Goal: Navigation & Orientation: Find specific page/section

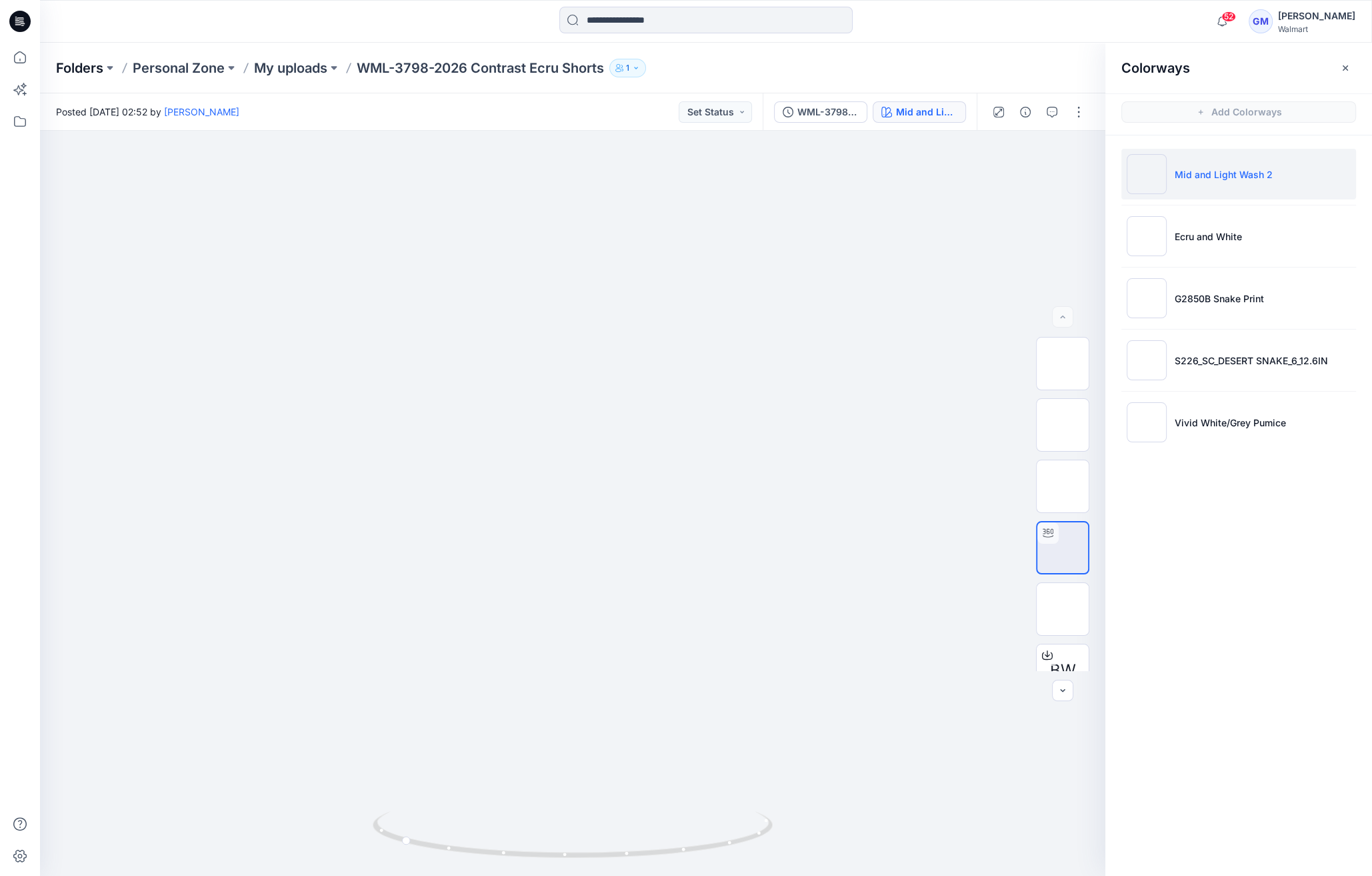
click at [79, 59] on p "Folders" at bounding box center [79, 68] width 47 height 19
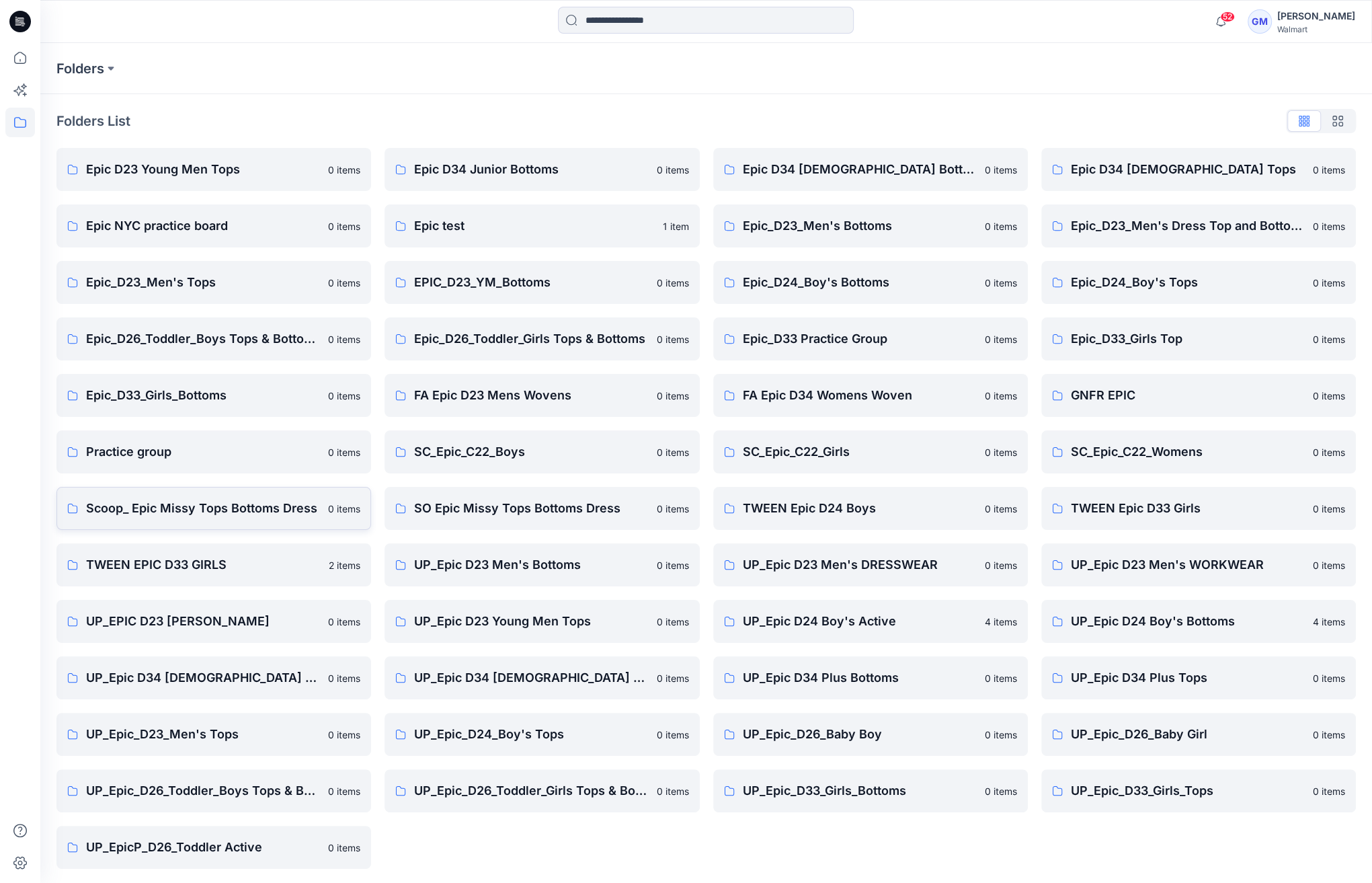
click at [171, 519] on link "Scoop_ Epic Missy Tops Bottoms Dress 0 items" at bounding box center [213, 508] width 314 height 43
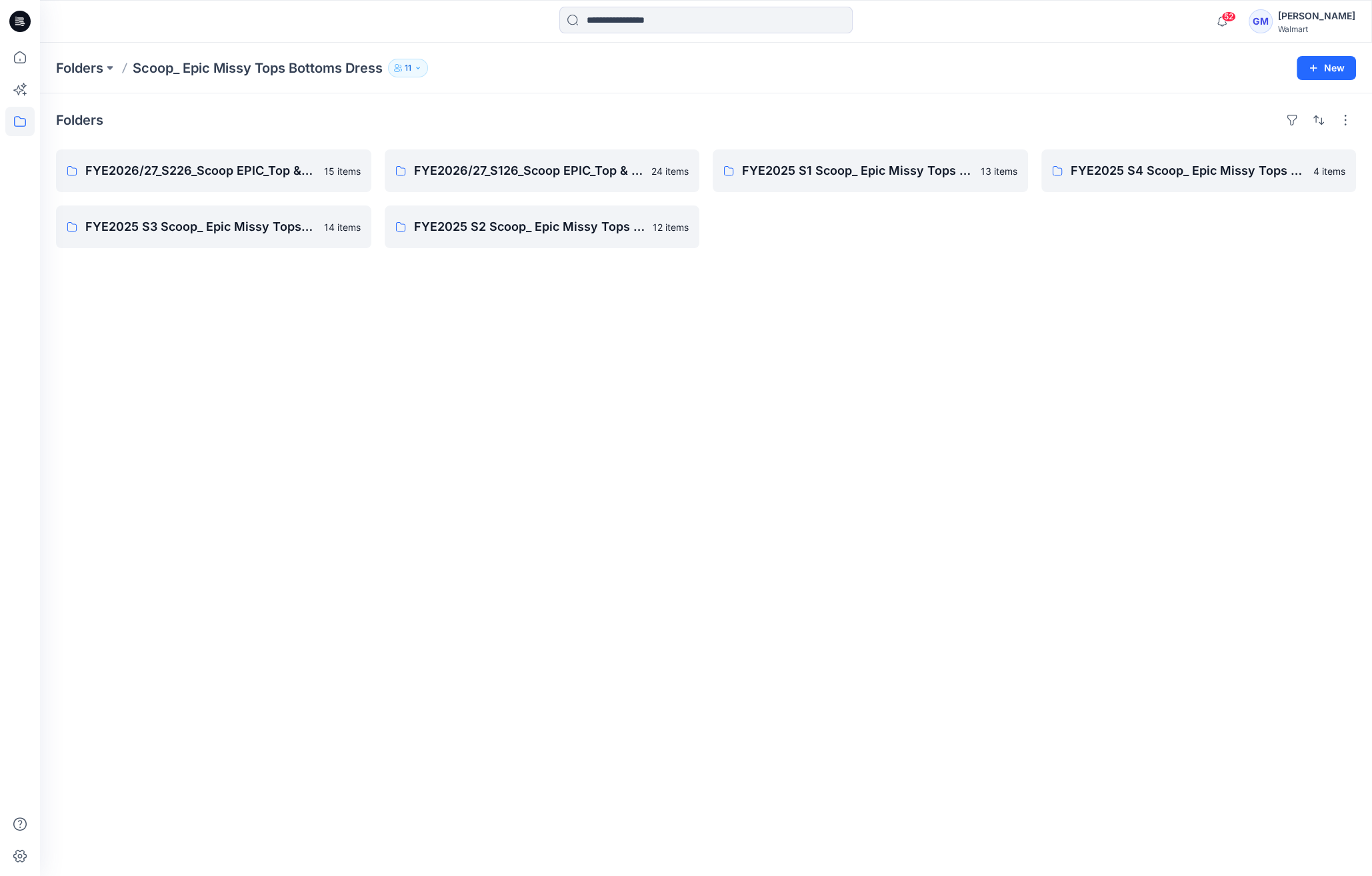
click at [269, 142] on div "Folders FYE2026/27_S226_Scoop EPIC_Top & Bottom 15 items FYE2025 S3 Scoop_ Epic…" at bounding box center [705, 485] width 1332 height 783
click at [236, 166] on p "FYE2026/27_S226_Scoop EPIC_Top & Bottom" at bounding box center [212, 170] width 254 height 19
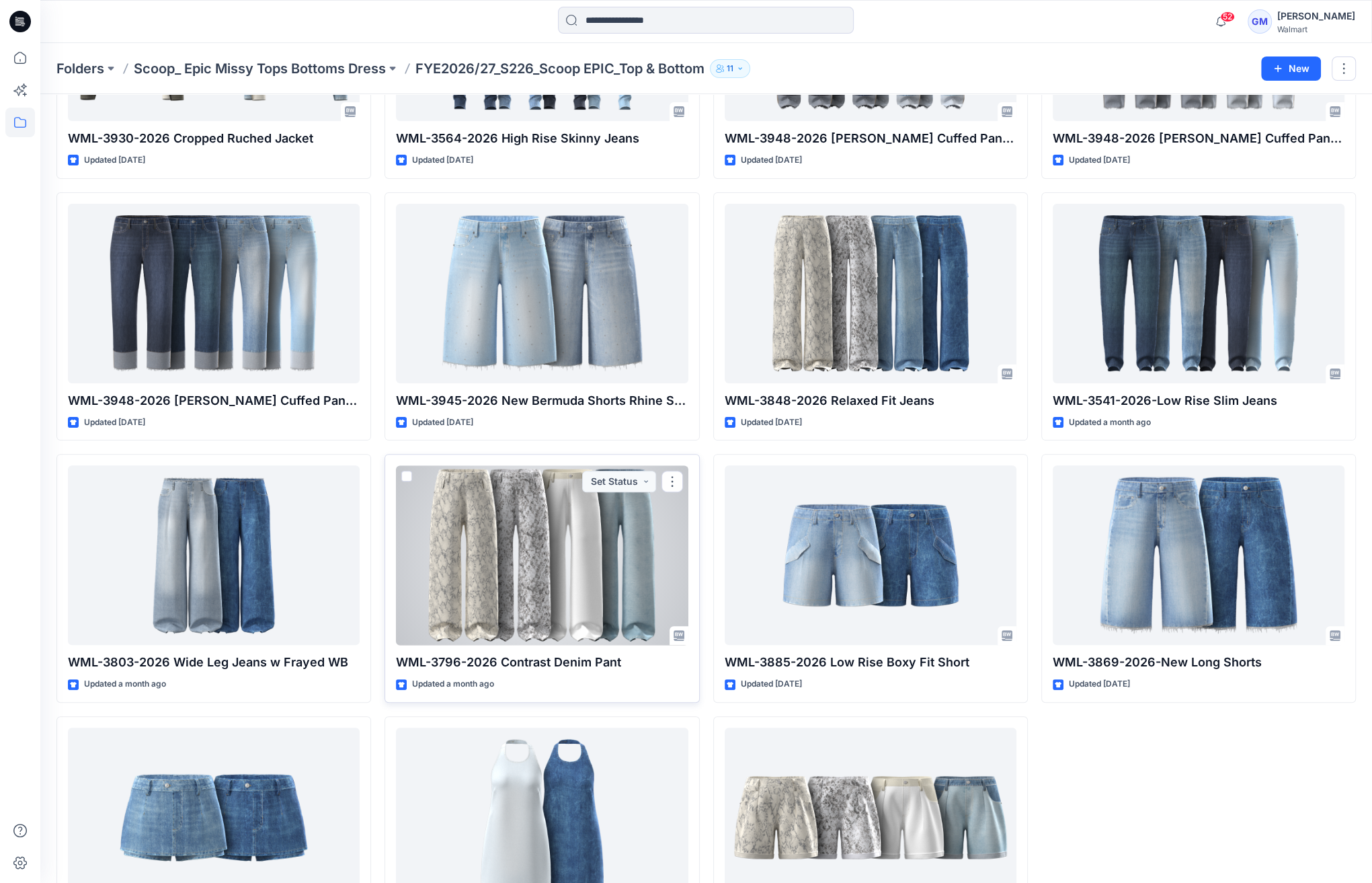
scroll to position [317, 0]
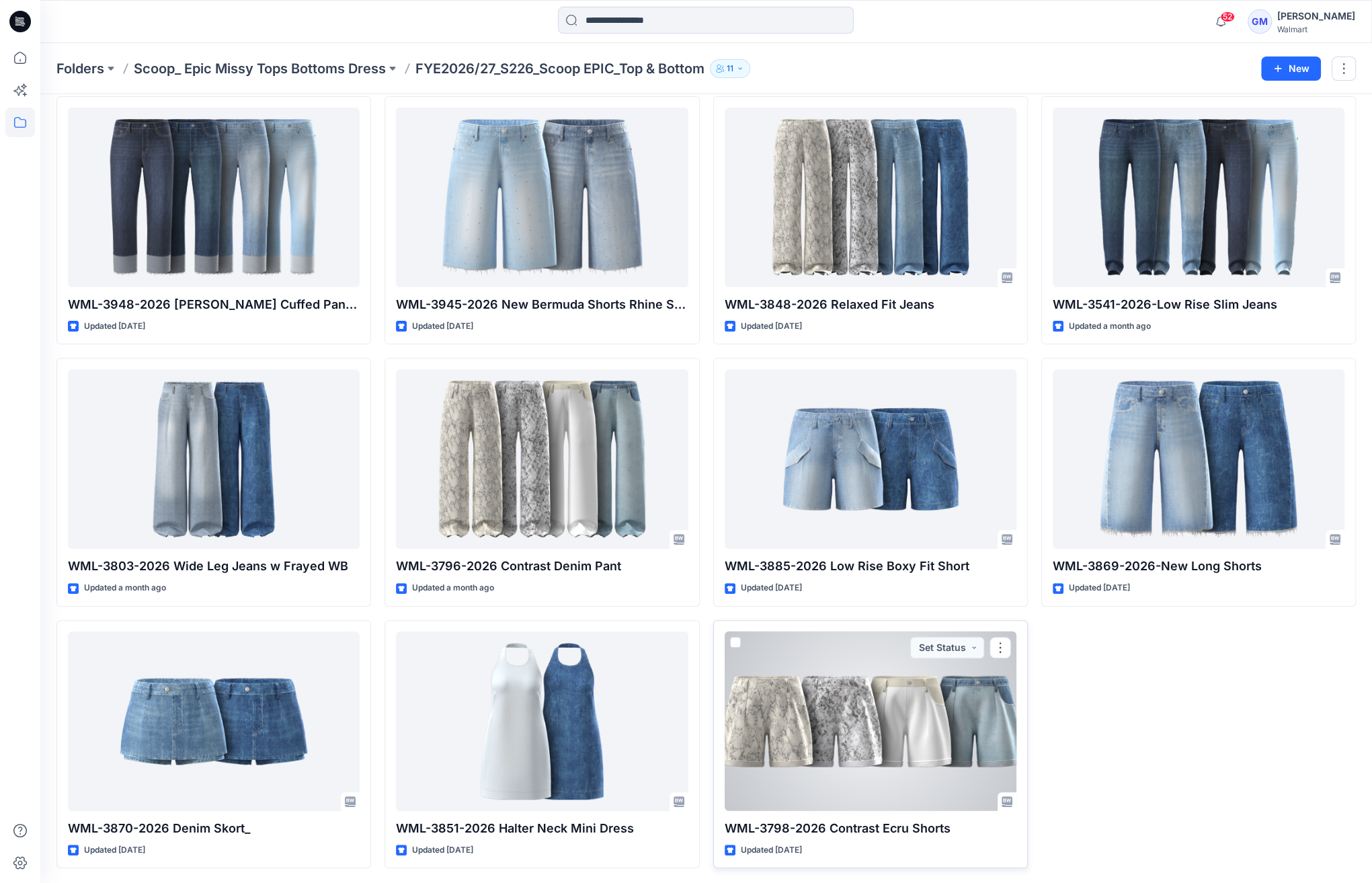
click at [1004, 695] on div at bounding box center [870, 721] width 292 height 180
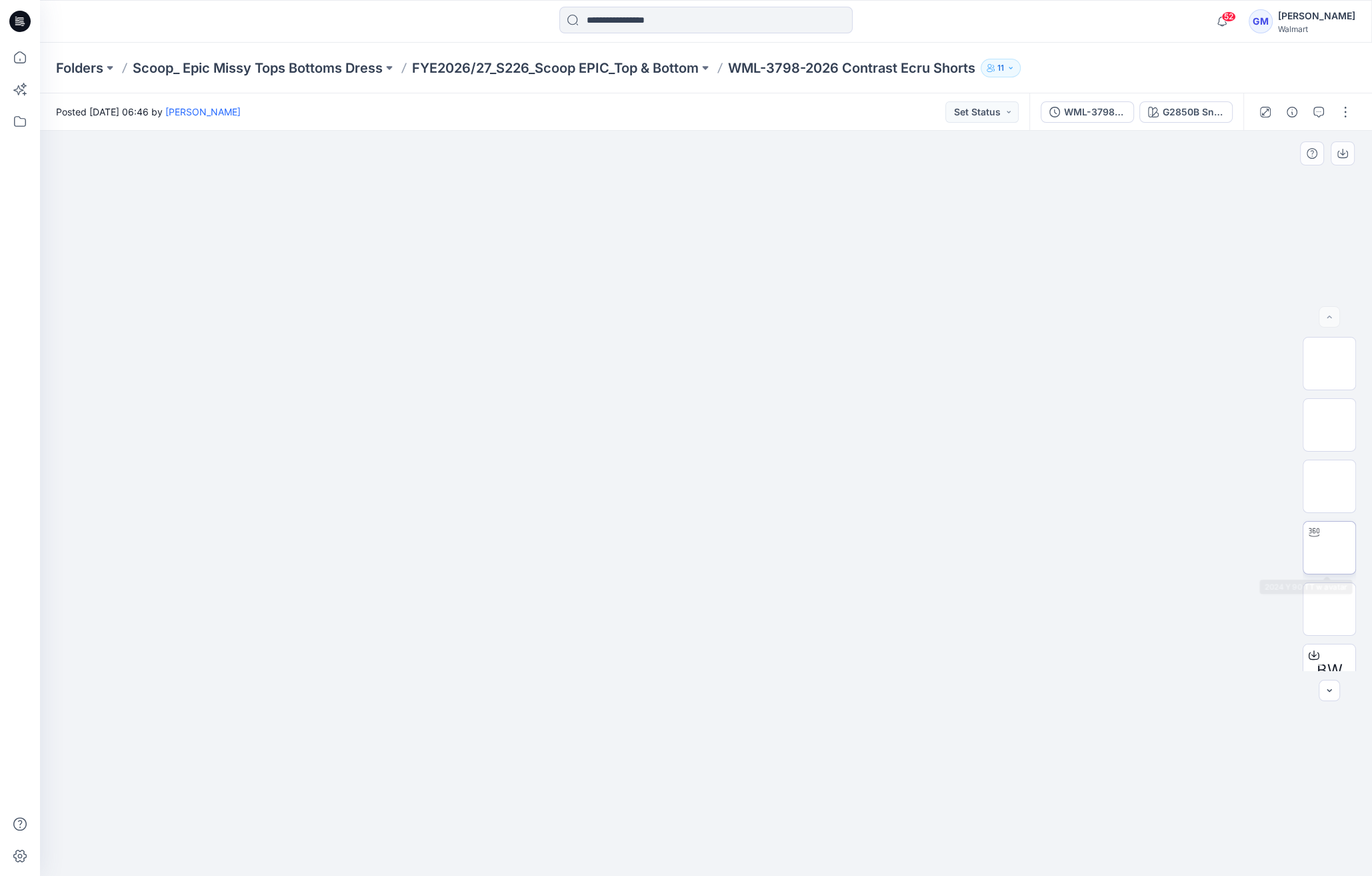
click at [1329, 548] on img at bounding box center [1329, 548] width 0 height 0
